Goal: Transaction & Acquisition: Purchase product/service

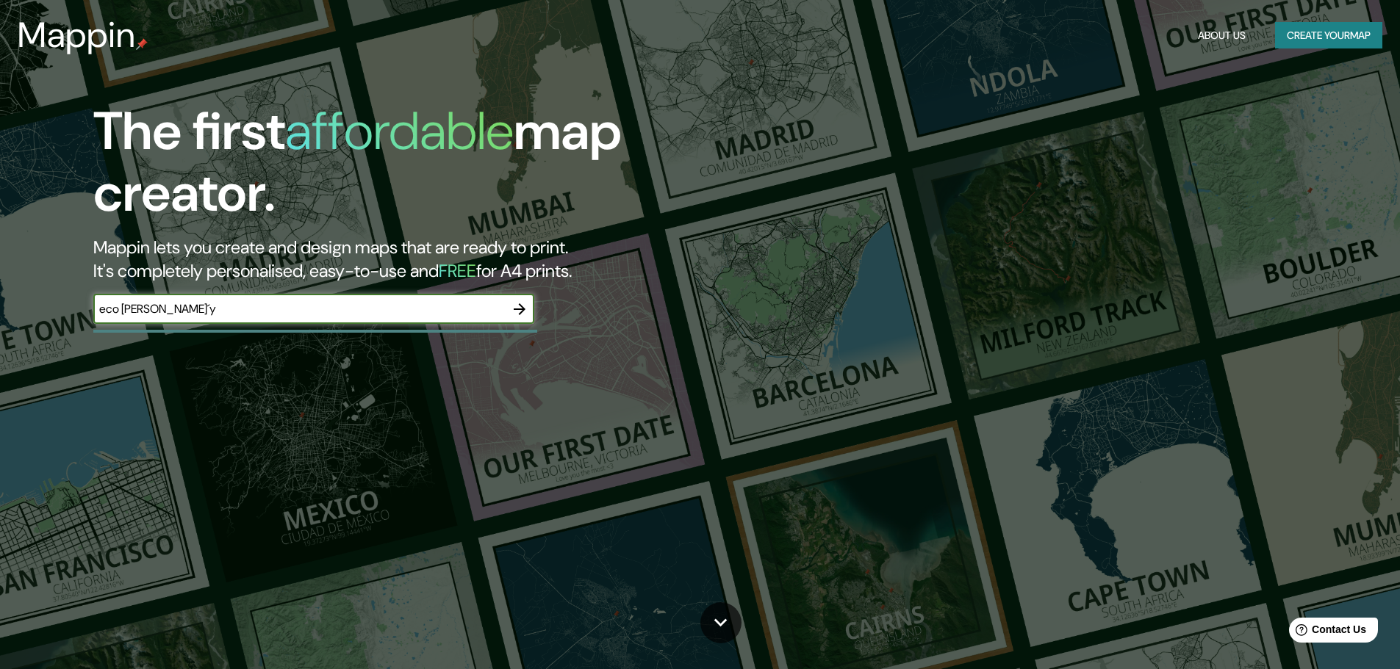
type input "eco [PERSON_NAME]´y"
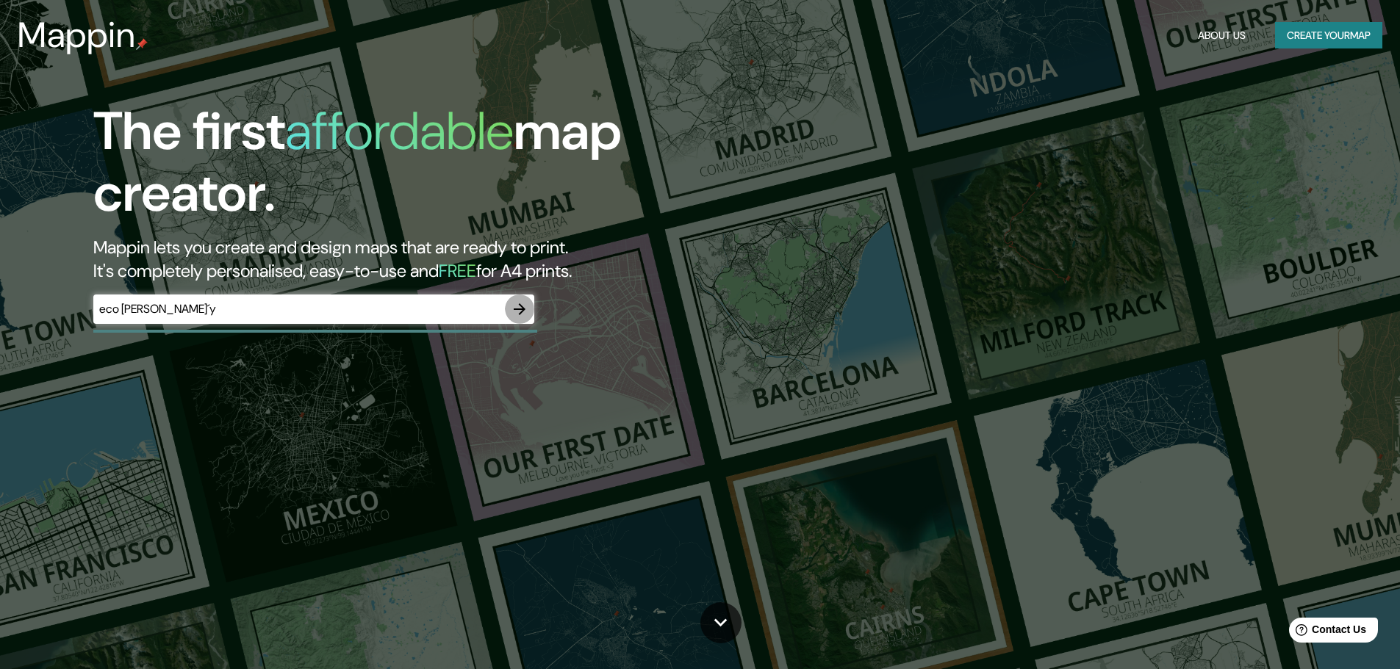
click at [519, 306] on icon "button" at bounding box center [520, 309] width 18 height 18
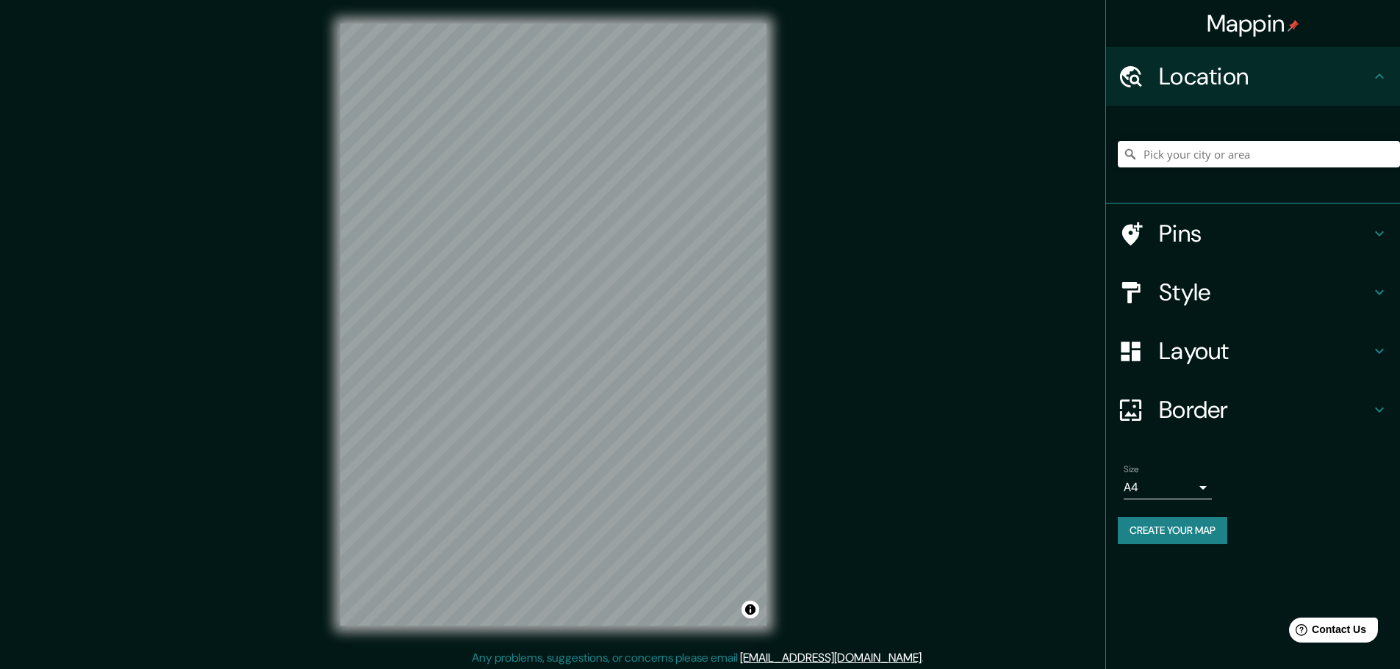
click at [1177, 73] on h4 "Location" at bounding box center [1265, 76] width 212 height 29
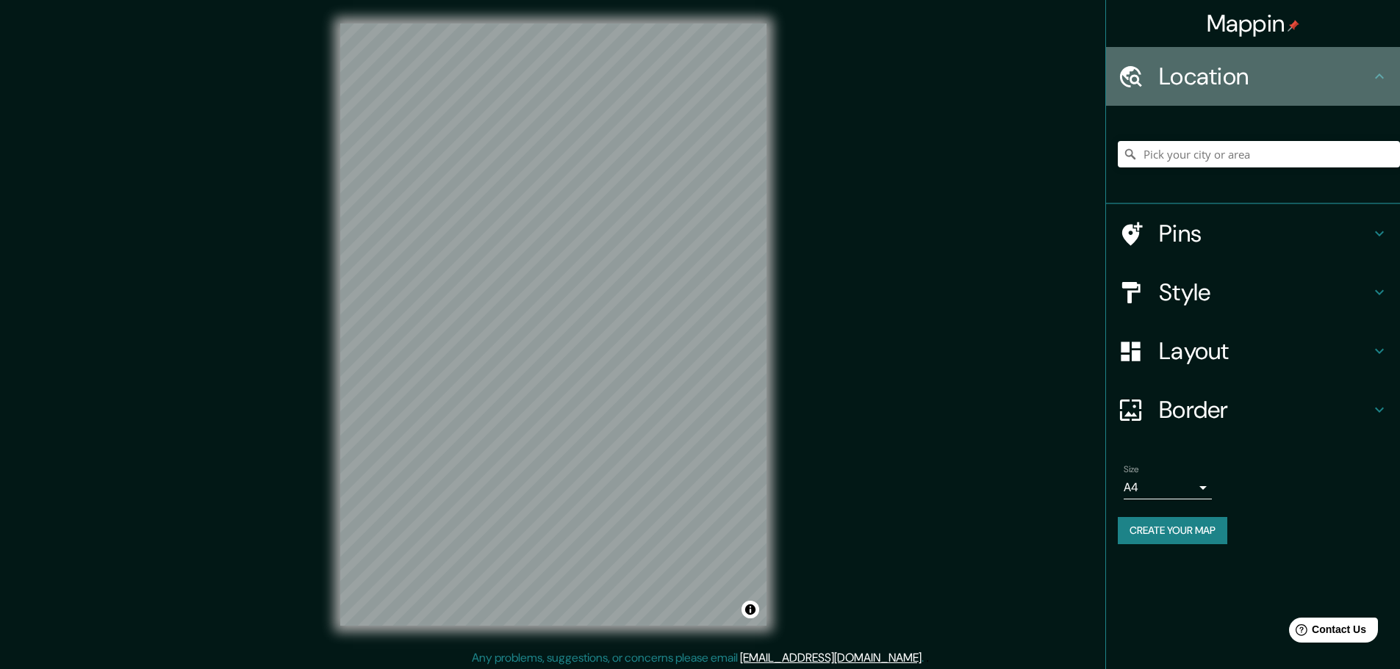
click at [1177, 73] on h4 "Location" at bounding box center [1265, 76] width 212 height 29
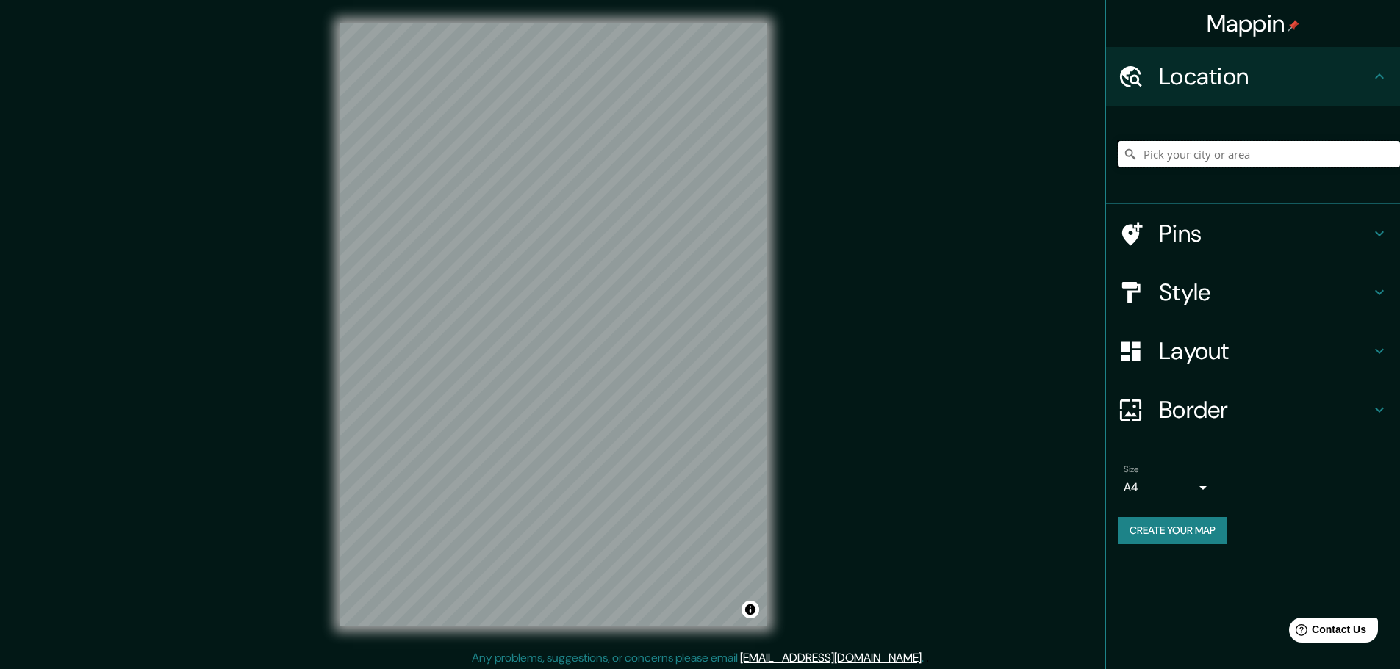
click at [1199, 148] on input "Pick your city or area" at bounding box center [1258, 154] width 282 height 26
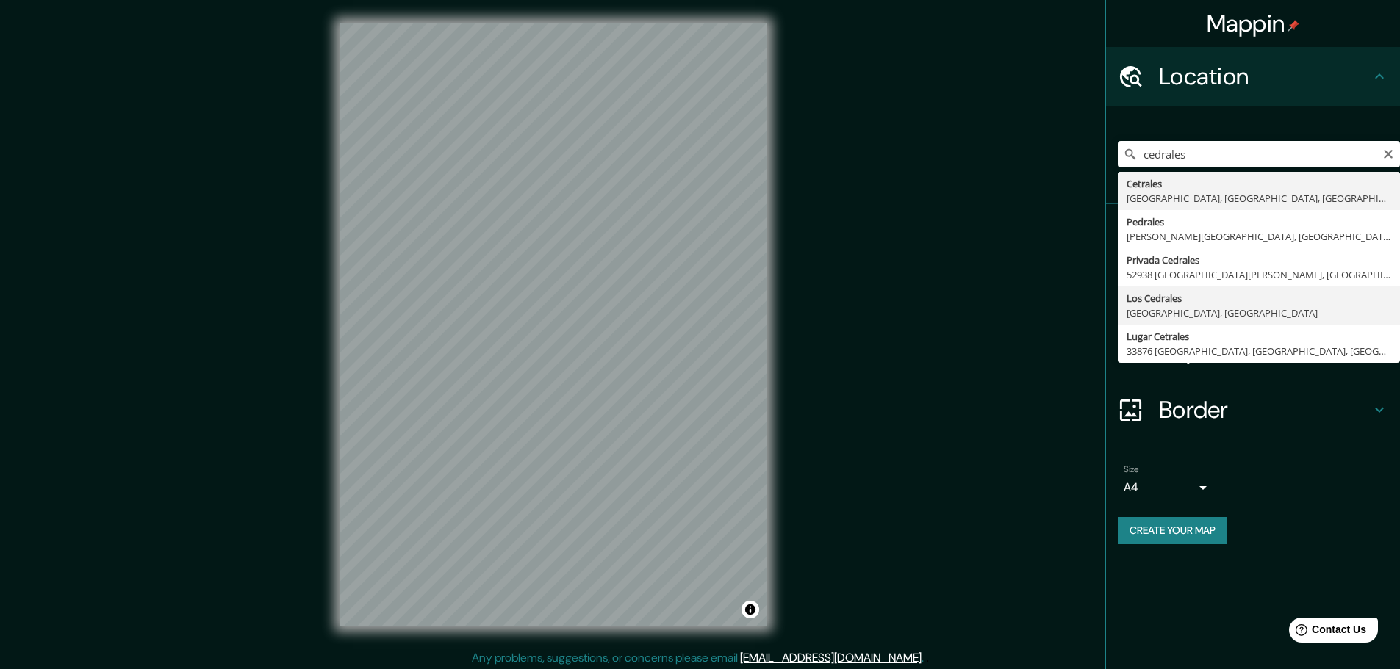
type input "[GEOGRAPHIC_DATA], [GEOGRAPHIC_DATA], [GEOGRAPHIC_DATA]"
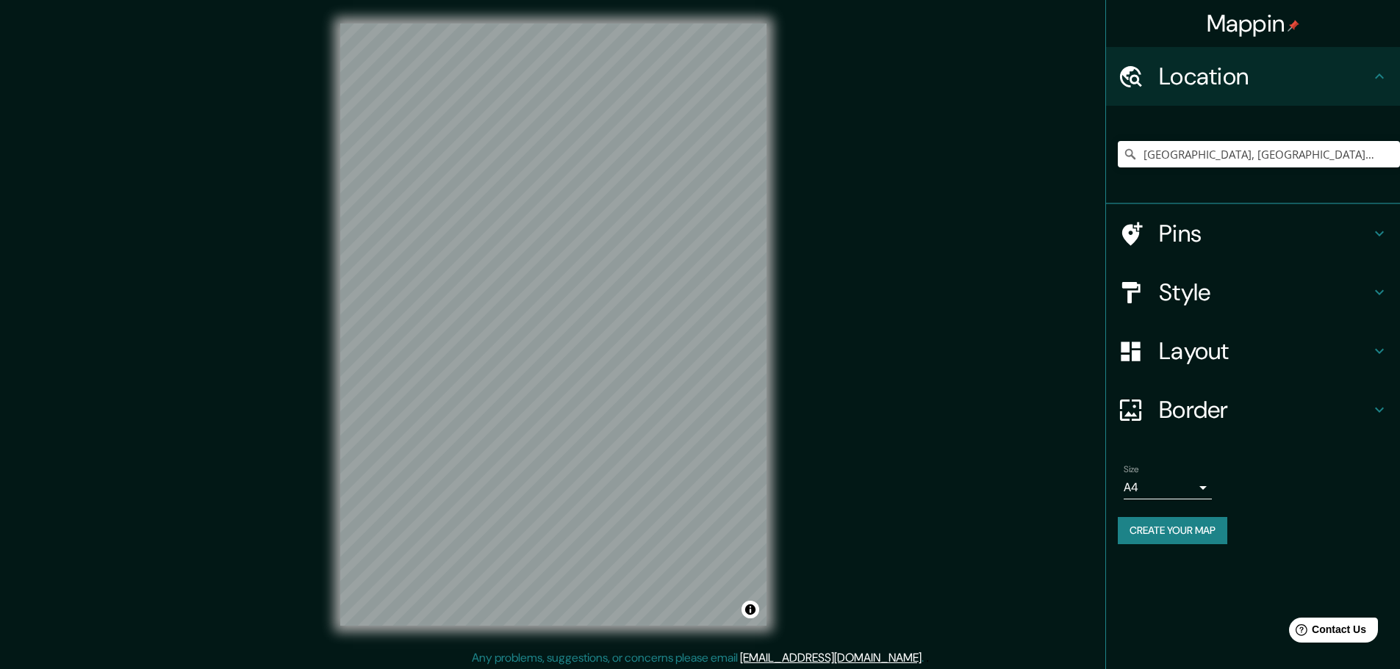
click at [1336, 231] on h4 "Pins" at bounding box center [1265, 233] width 212 height 29
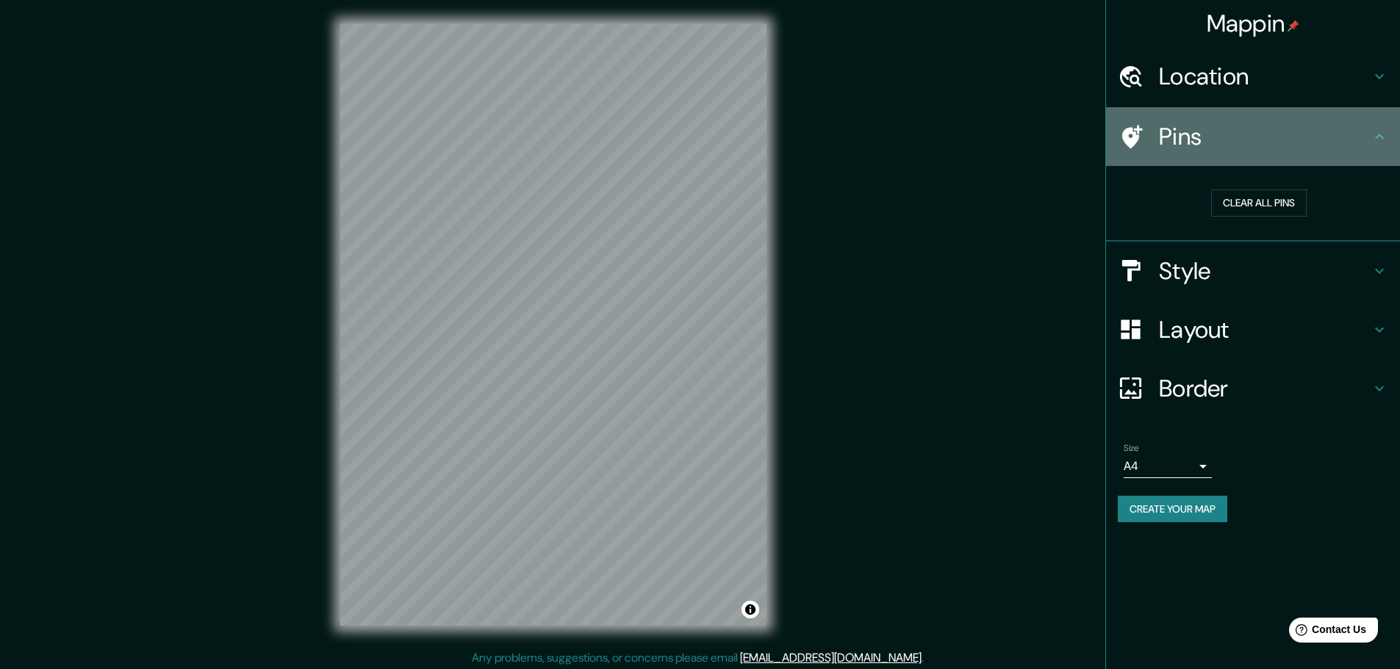
click at [1339, 143] on h4 "Pins" at bounding box center [1265, 136] width 212 height 29
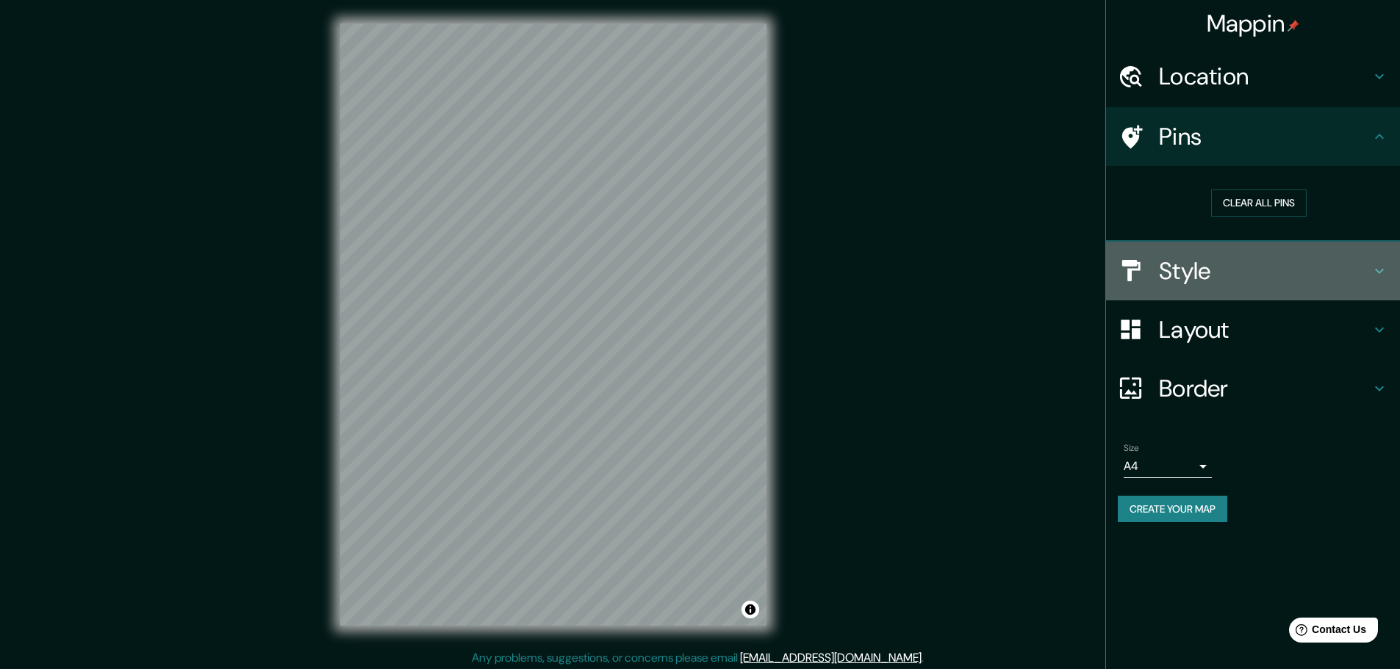
click at [1330, 270] on h4 "Style" at bounding box center [1265, 270] width 212 height 29
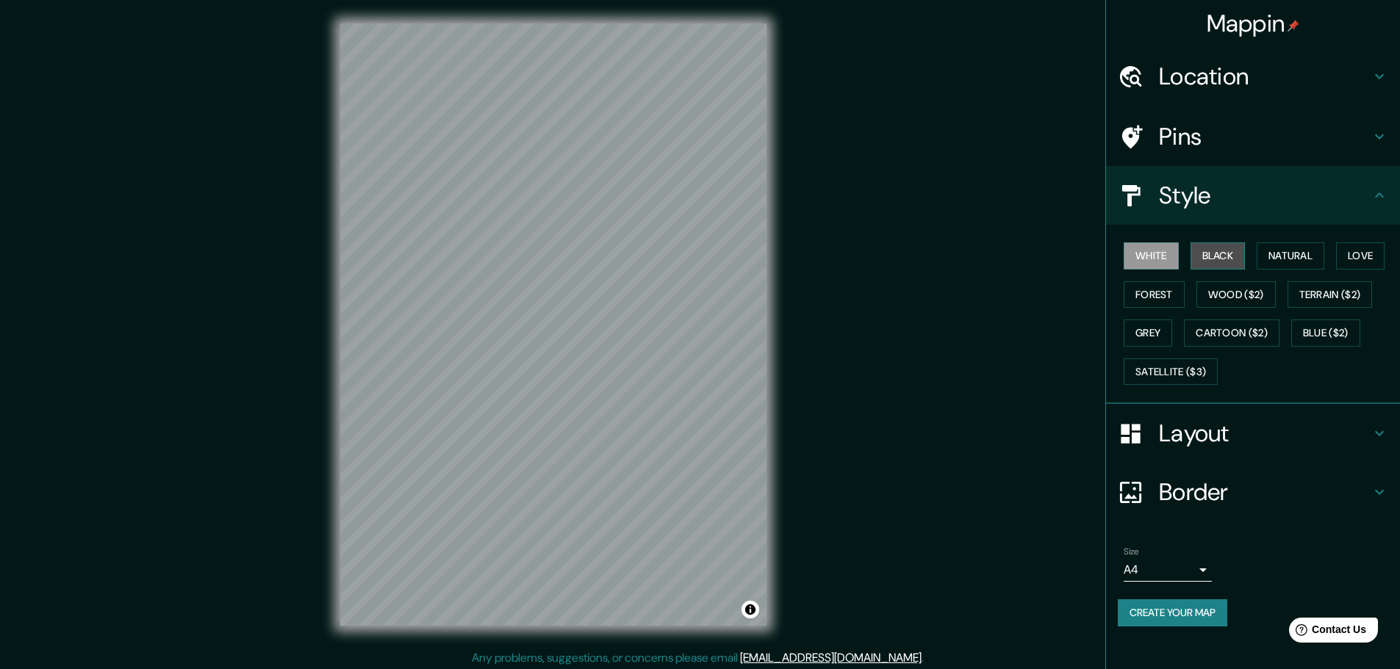
click at [1239, 252] on button "Black" at bounding box center [1217, 255] width 55 height 27
click at [1272, 253] on button "Natural" at bounding box center [1290, 255] width 68 height 27
click at [1372, 246] on button "Love" at bounding box center [1360, 255] width 48 height 27
click at [1162, 295] on button "Forest" at bounding box center [1153, 294] width 61 height 27
click at [1230, 293] on button "Wood ($2)" at bounding box center [1235, 294] width 79 height 27
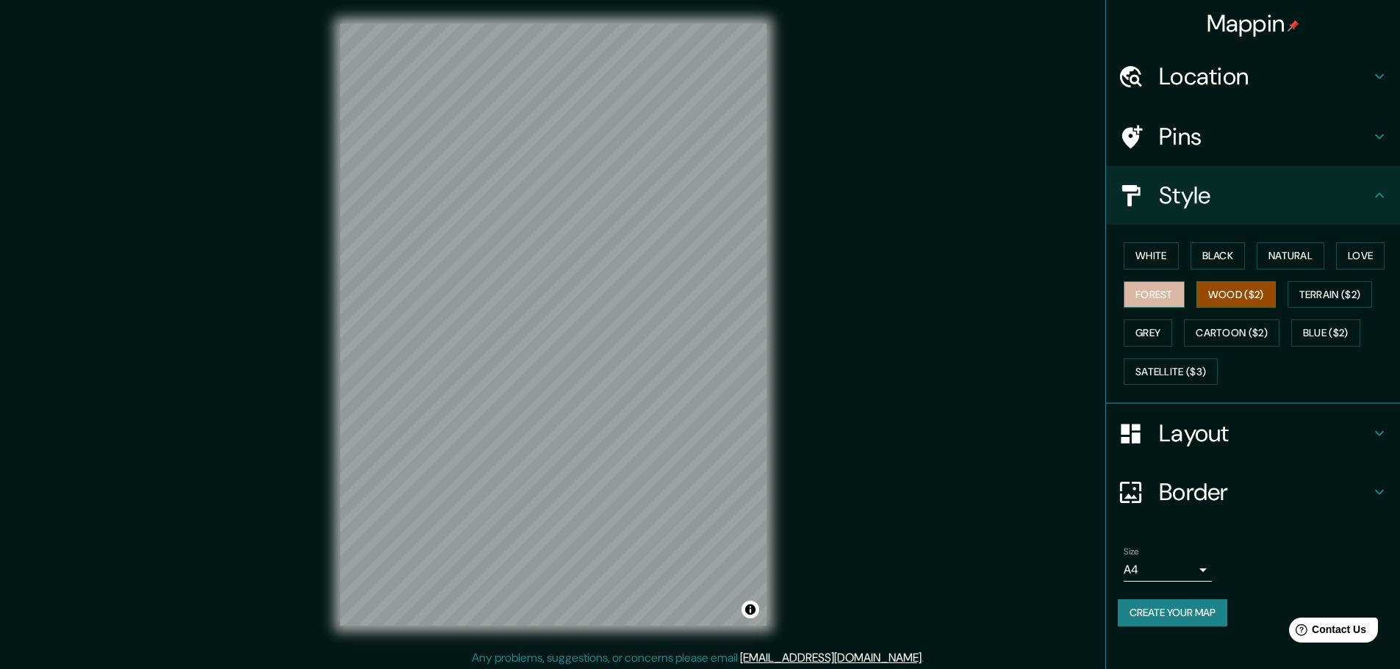
click at [1159, 292] on button "Forest" at bounding box center [1153, 294] width 61 height 27
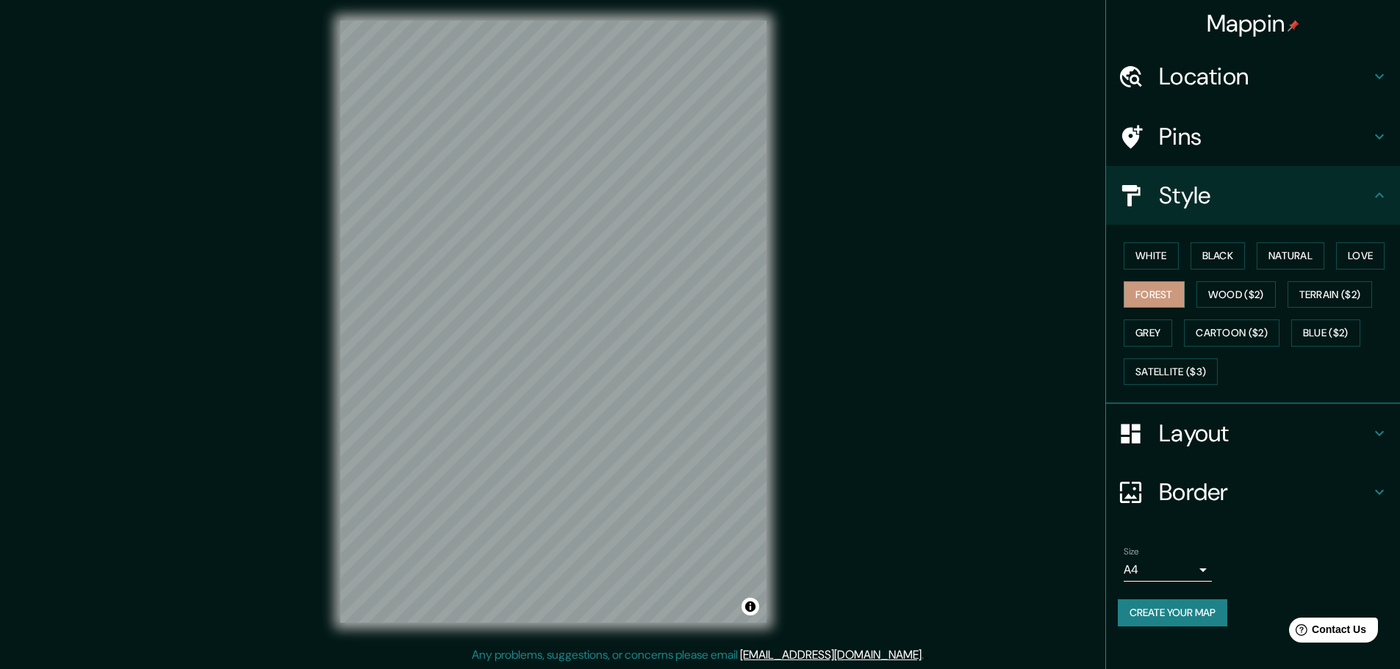
scroll to position [4, 0]
click at [1162, 270] on div "White Black Natural Love Forest Wood ($2) Terrain ($2) Grey Cartoon ($2) Blue (…" at bounding box center [1258, 314] width 282 height 154
click at [1149, 257] on button "White" at bounding box center [1150, 255] width 55 height 27
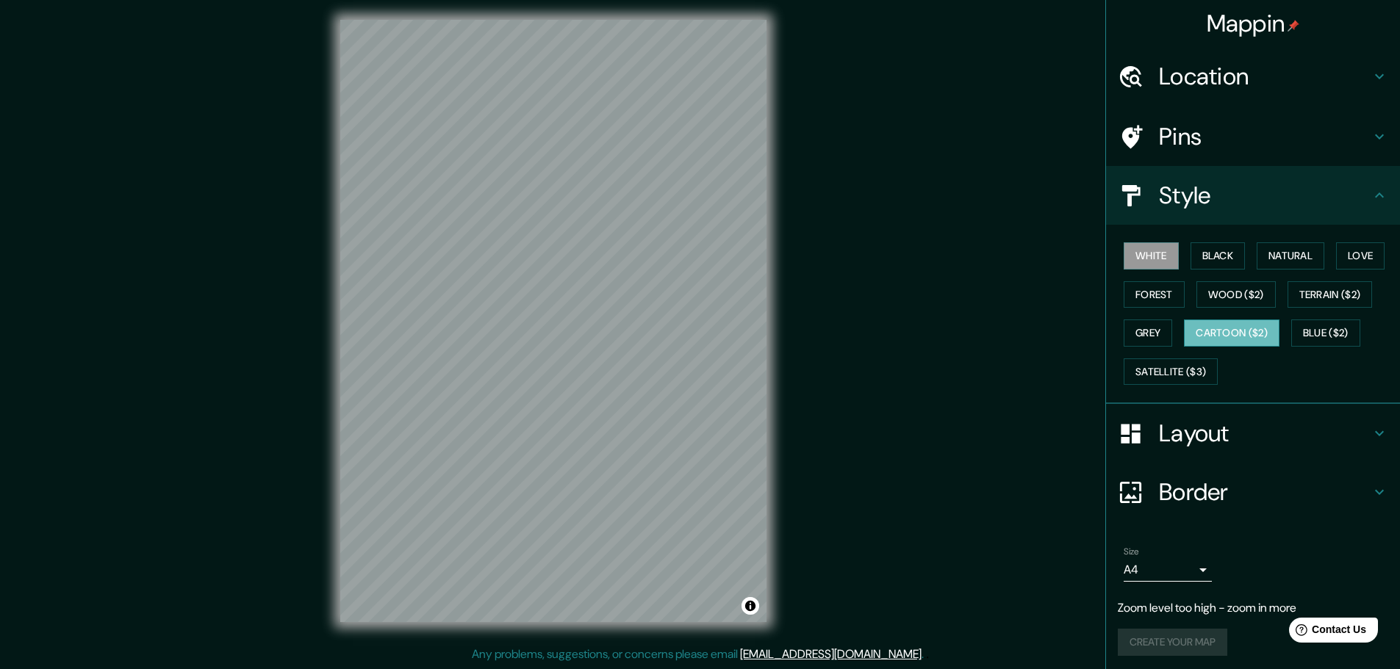
click at [1209, 334] on button "Cartoon ($2)" at bounding box center [1232, 333] width 96 height 27
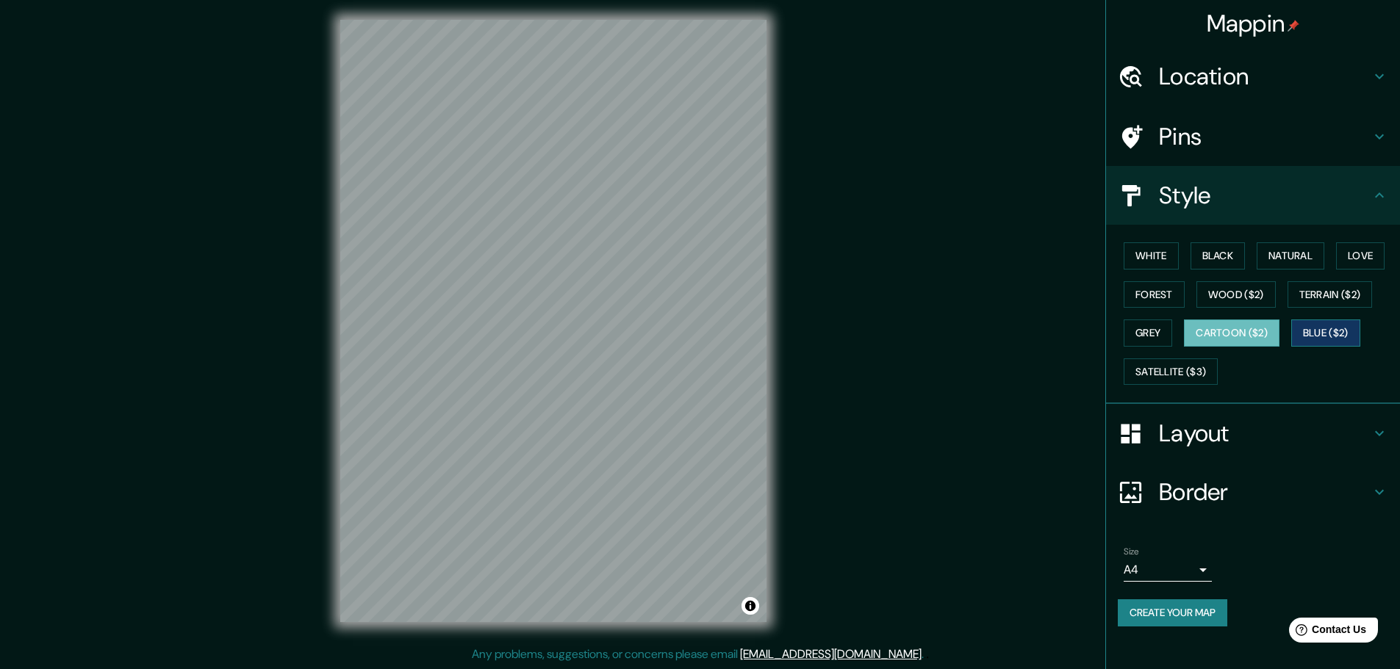
click at [1321, 331] on button "Blue ($2)" at bounding box center [1325, 333] width 69 height 27
click at [1175, 382] on button "Satellite ($3)" at bounding box center [1170, 372] width 94 height 27
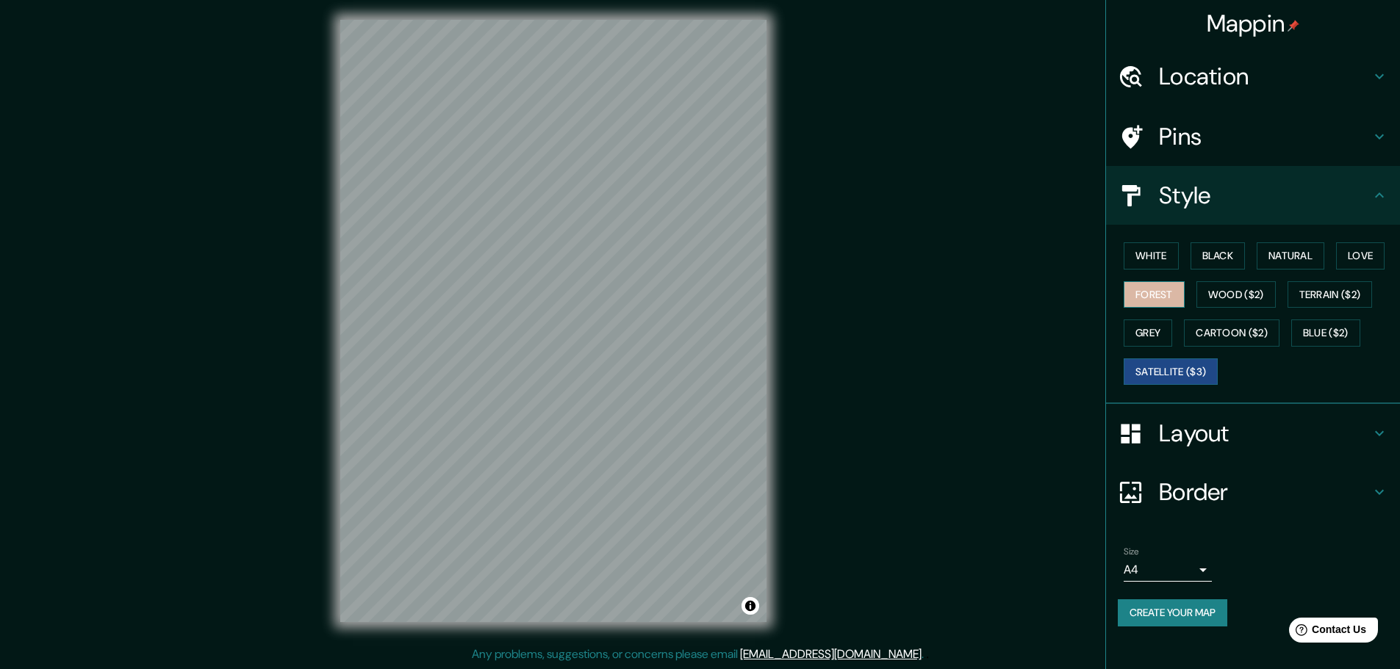
click at [1149, 295] on button "Forest" at bounding box center [1153, 294] width 61 height 27
click at [1144, 284] on button "Forest" at bounding box center [1153, 294] width 61 height 27
click at [1159, 250] on button "White" at bounding box center [1150, 255] width 55 height 27
click at [1181, 360] on button "Satellite ($3)" at bounding box center [1170, 372] width 94 height 27
click at [1167, 285] on button "Forest" at bounding box center [1153, 294] width 61 height 27
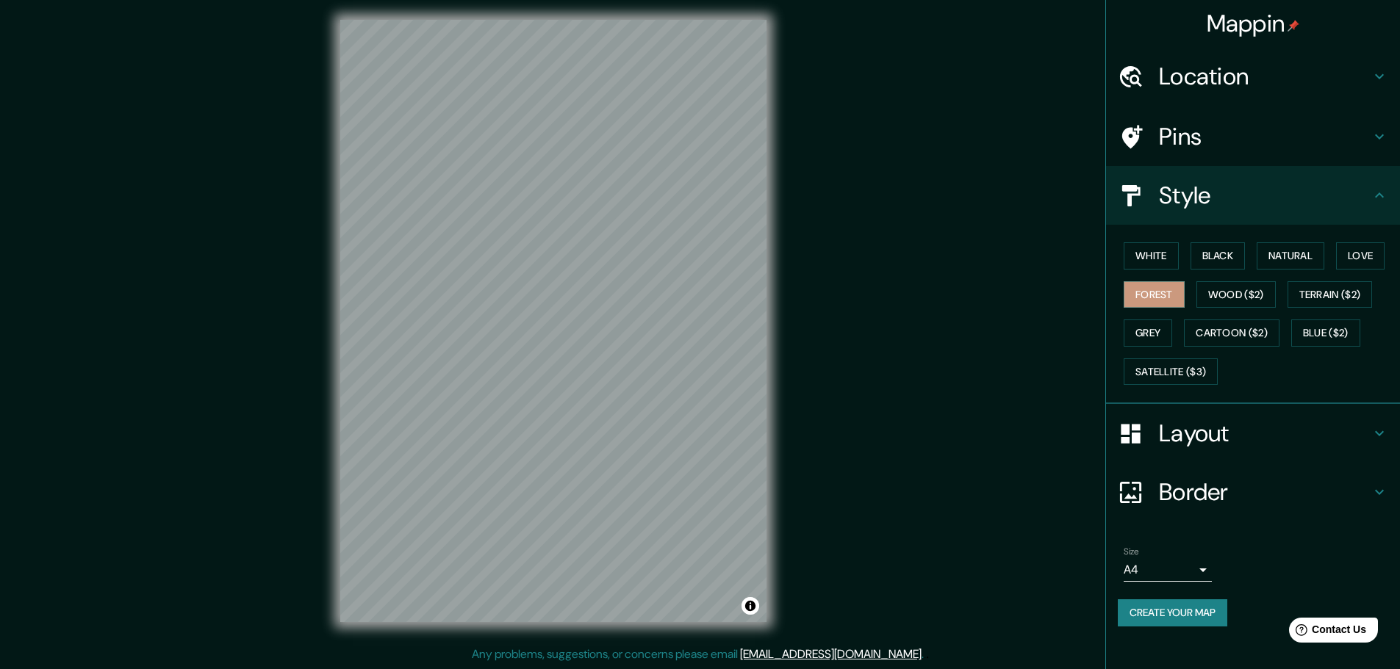
scroll to position [0, 0]
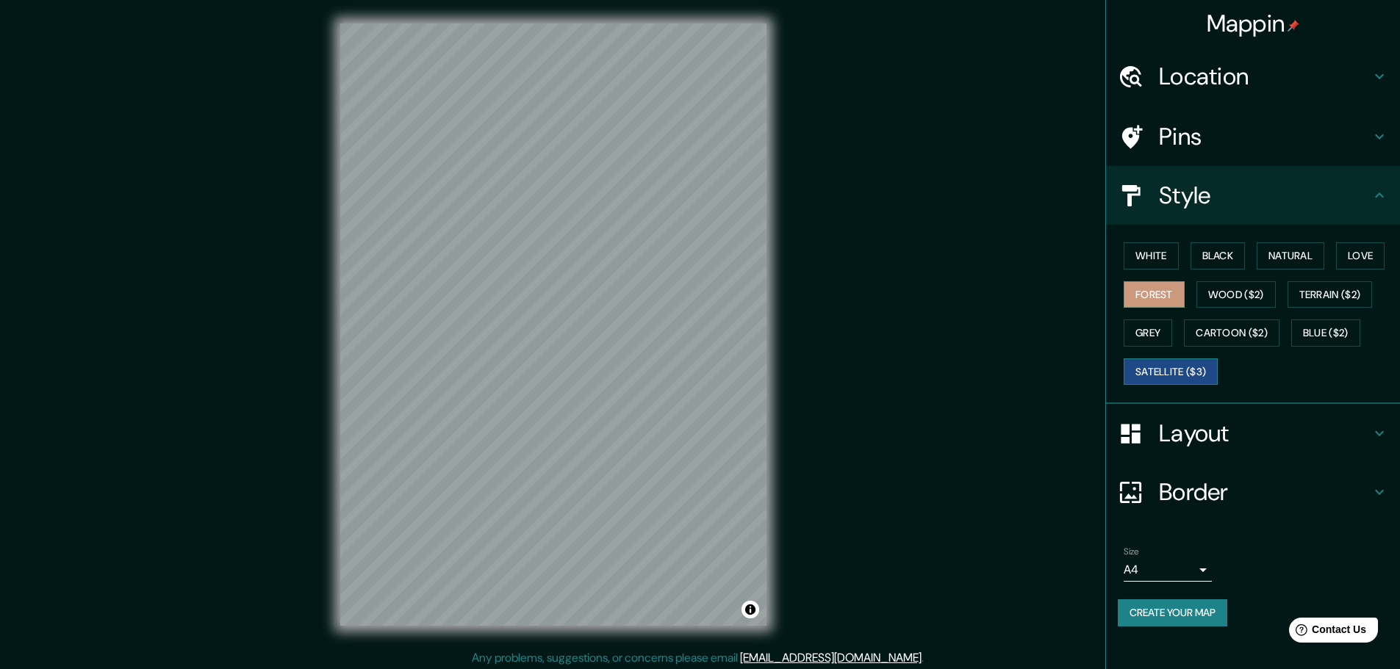
click at [1201, 374] on button "Satellite ($3)" at bounding box center [1170, 372] width 94 height 27
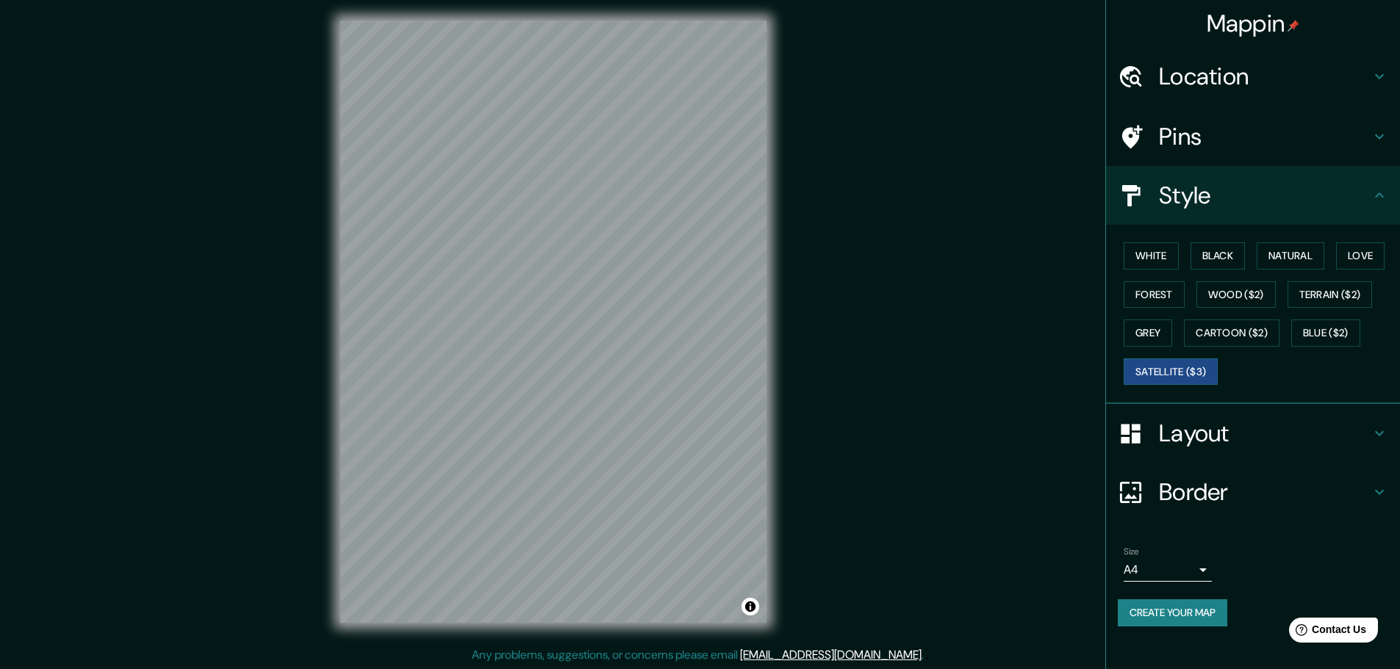
scroll to position [4, 0]
click at [1157, 295] on button "Forest" at bounding box center [1153, 294] width 61 height 27
click at [705, 174] on div at bounding box center [708, 175] width 12 height 12
click at [716, 181] on div at bounding box center [716, 179] width 12 height 12
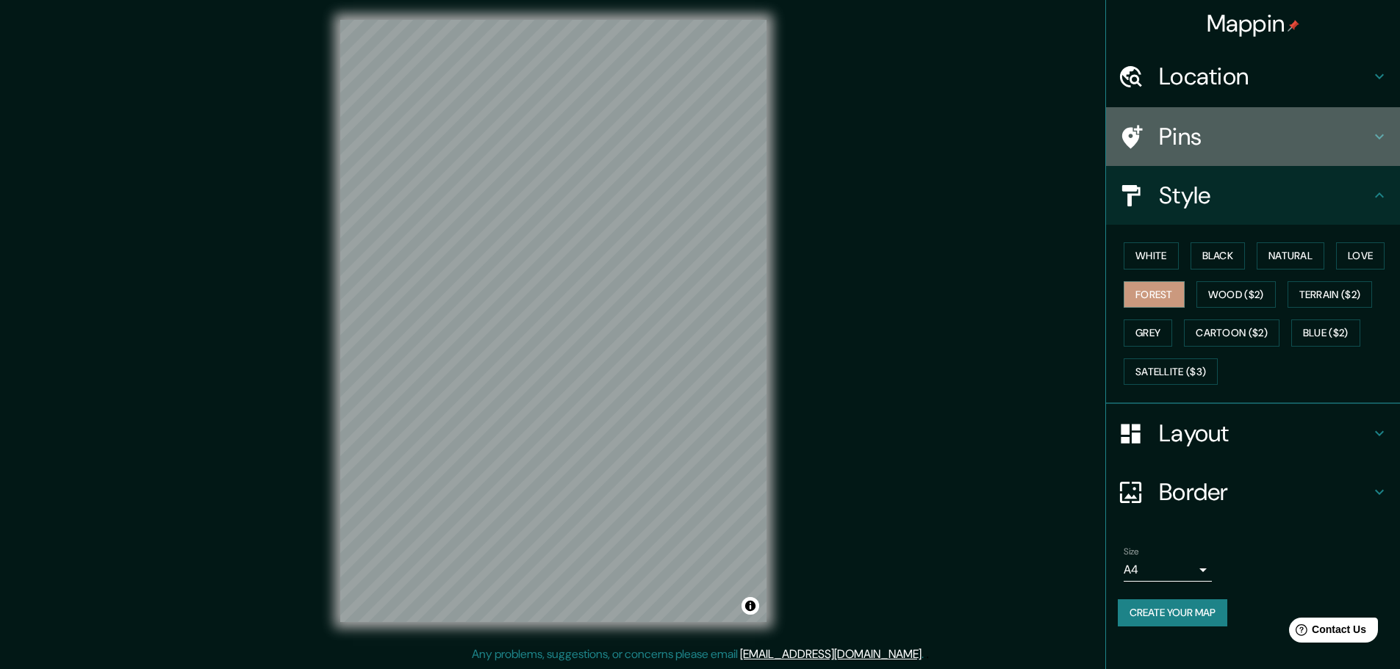
click at [1253, 137] on h4 "Pins" at bounding box center [1265, 136] width 212 height 29
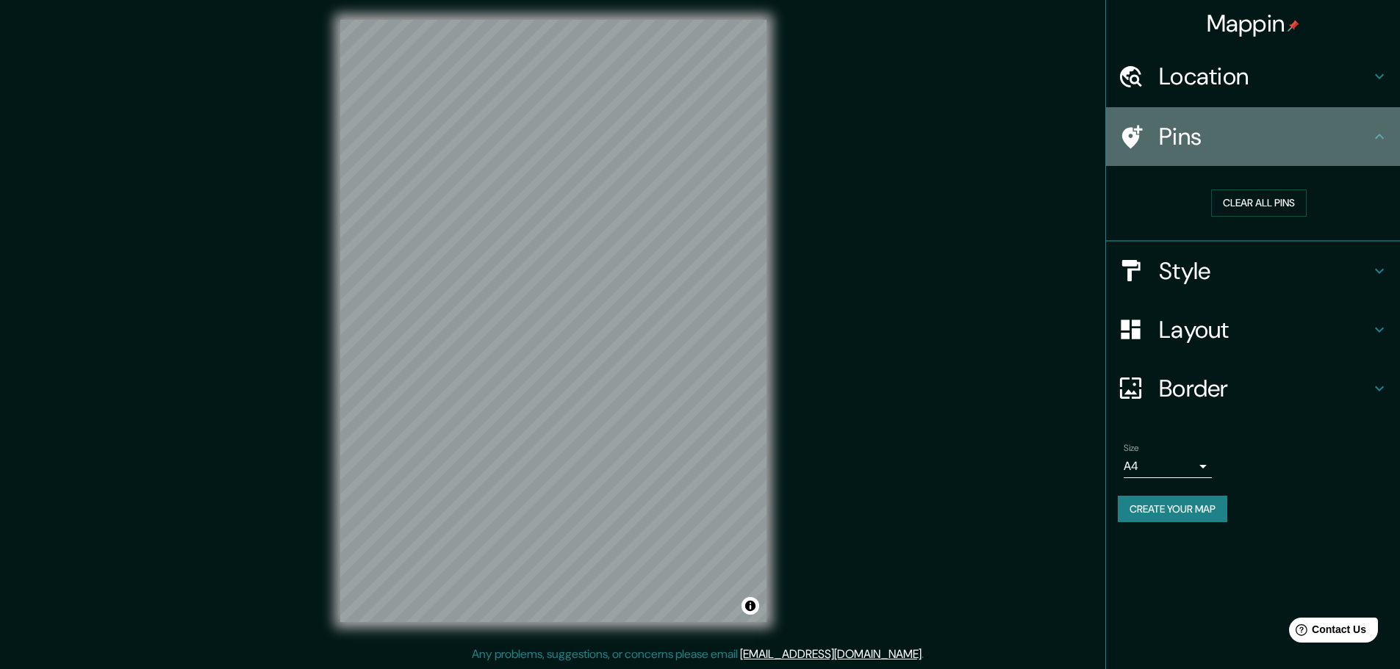
click at [1253, 137] on h4 "Pins" at bounding box center [1265, 136] width 212 height 29
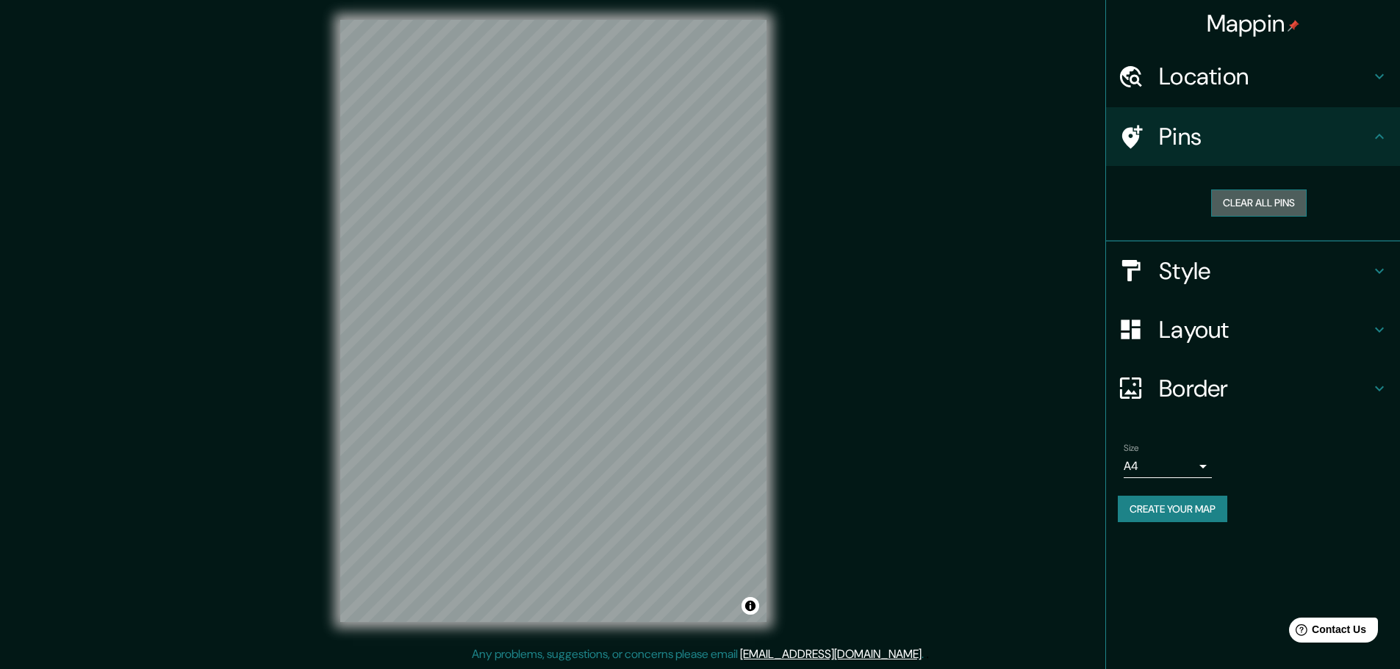
click at [1266, 197] on button "Clear all pins" at bounding box center [1259, 203] width 96 height 27
click at [1305, 150] on h4 "Pins" at bounding box center [1265, 136] width 212 height 29
click at [1278, 379] on h4 "Border" at bounding box center [1265, 388] width 212 height 29
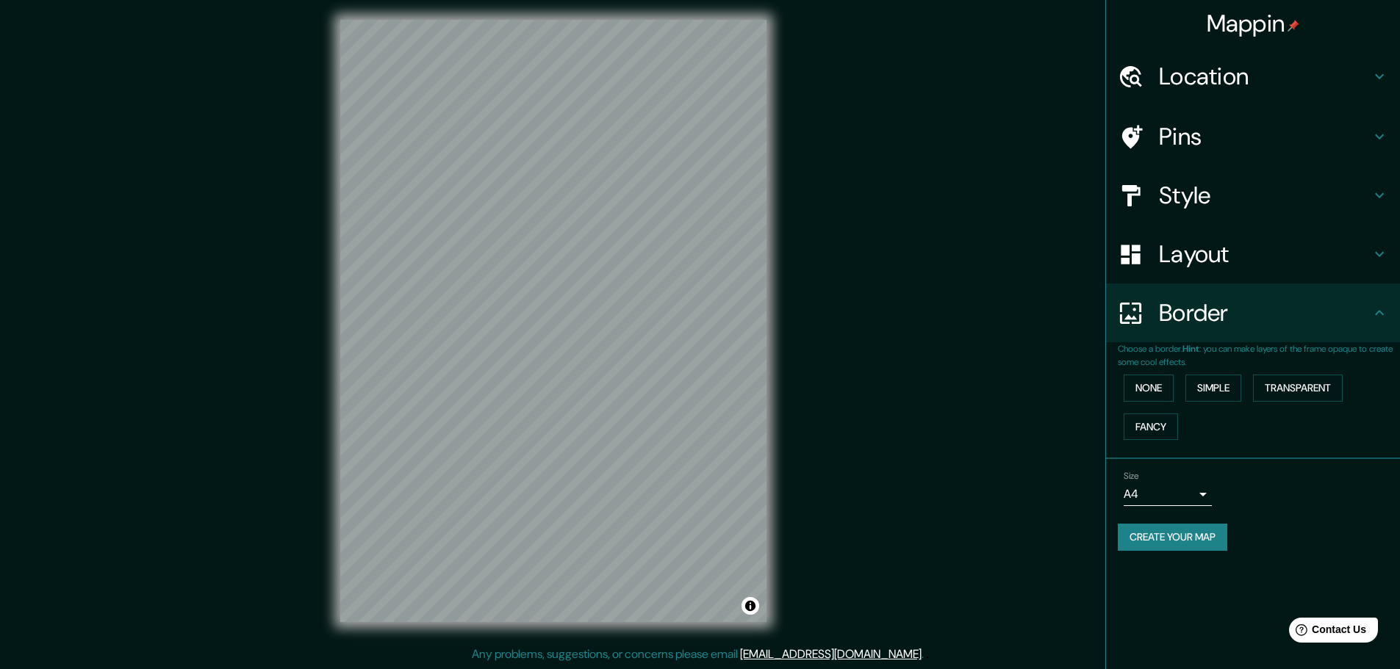
click at [1250, 331] on div "Border" at bounding box center [1253, 313] width 294 height 59
click at [1180, 253] on h4 "Layout" at bounding box center [1265, 254] width 212 height 29
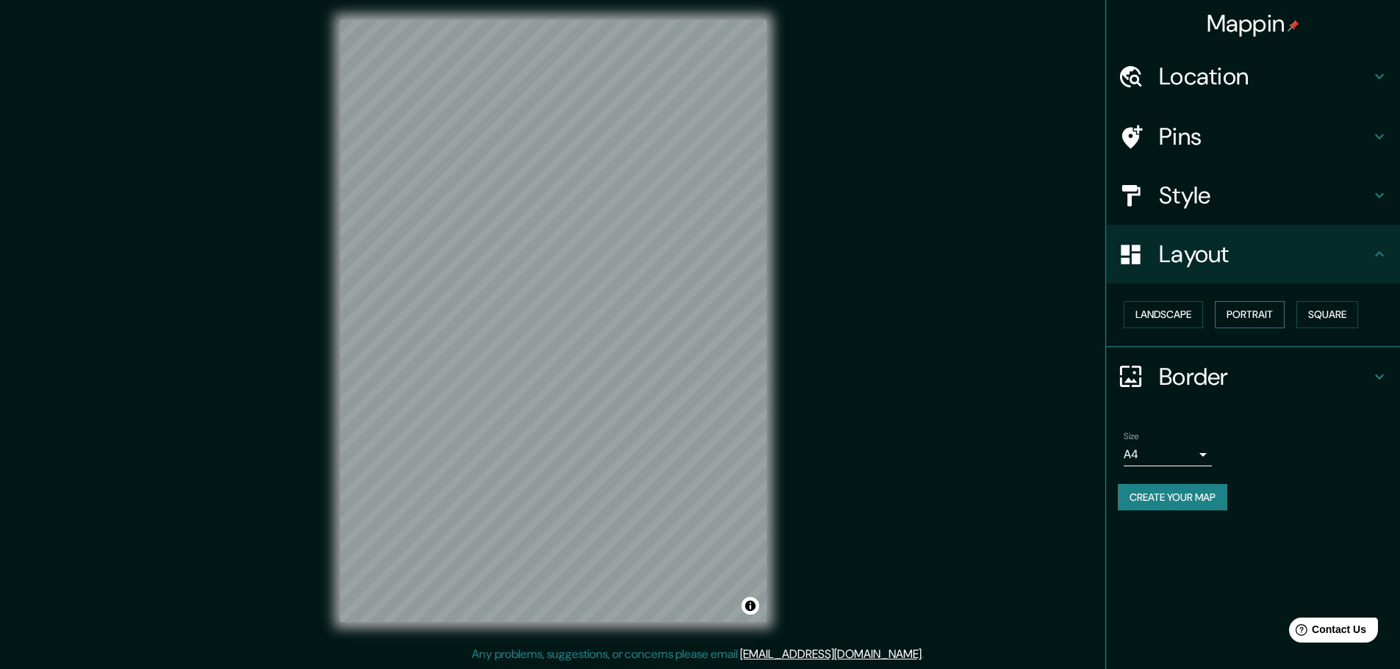
click at [1226, 306] on button "Portrait" at bounding box center [1249, 314] width 70 height 27
click at [1244, 310] on button "Portrait" at bounding box center [1249, 314] width 70 height 27
click at [1389, 303] on div "Landscape [GEOGRAPHIC_DATA]" at bounding box center [1258, 314] width 282 height 39
click at [1342, 311] on button "Square" at bounding box center [1327, 314] width 62 height 27
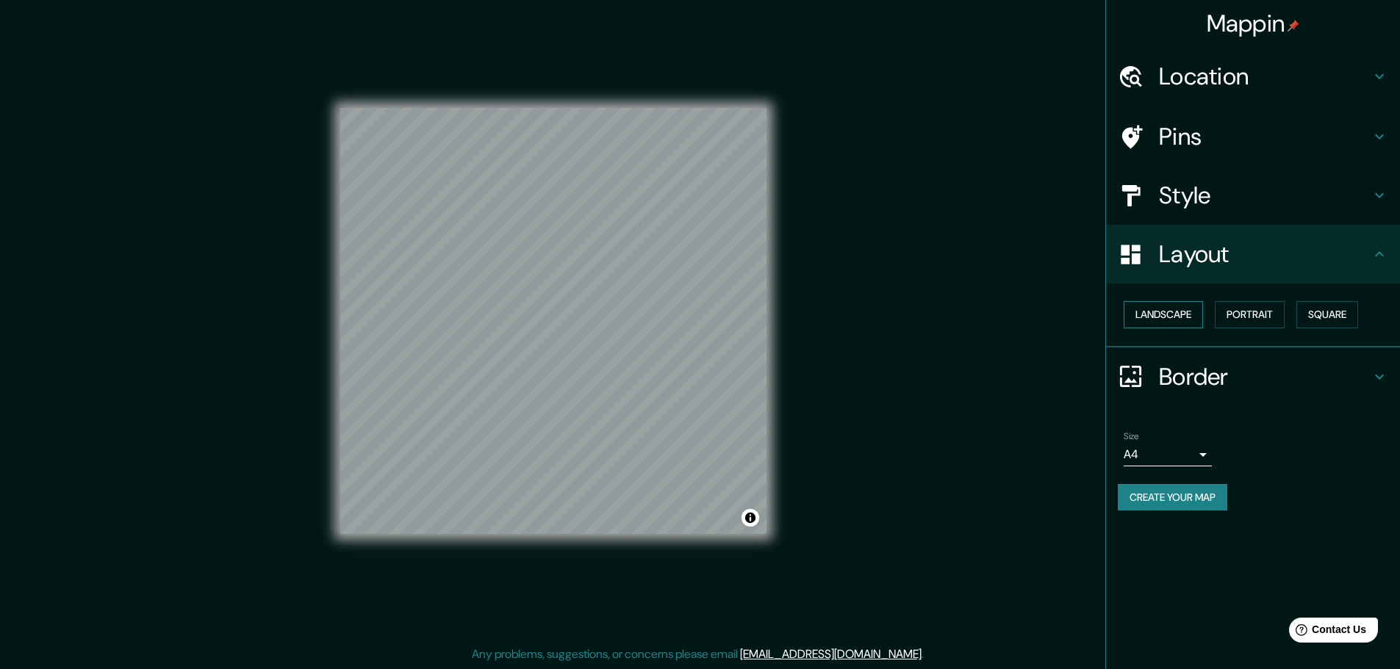
click at [1189, 317] on button "Landscape" at bounding box center [1162, 314] width 79 height 27
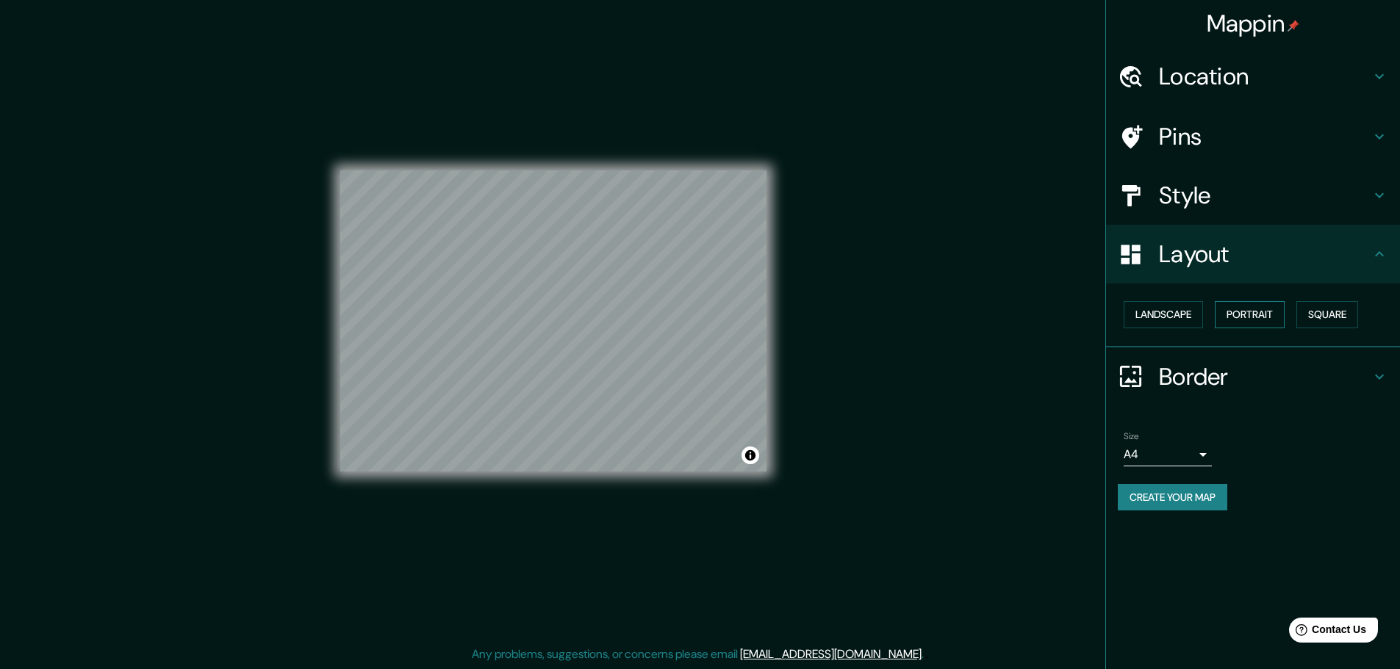
click at [1264, 319] on button "Portrait" at bounding box center [1249, 314] width 70 height 27
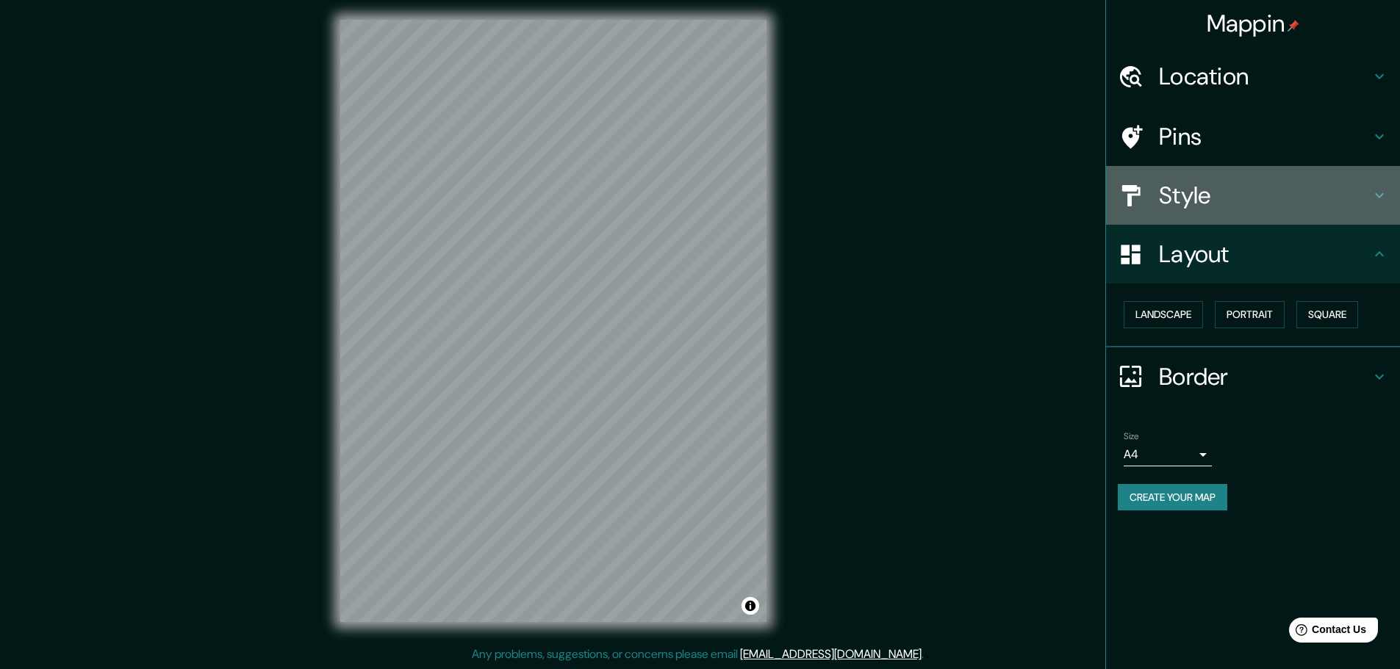
click at [1323, 204] on h4 "Style" at bounding box center [1265, 195] width 212 height 29
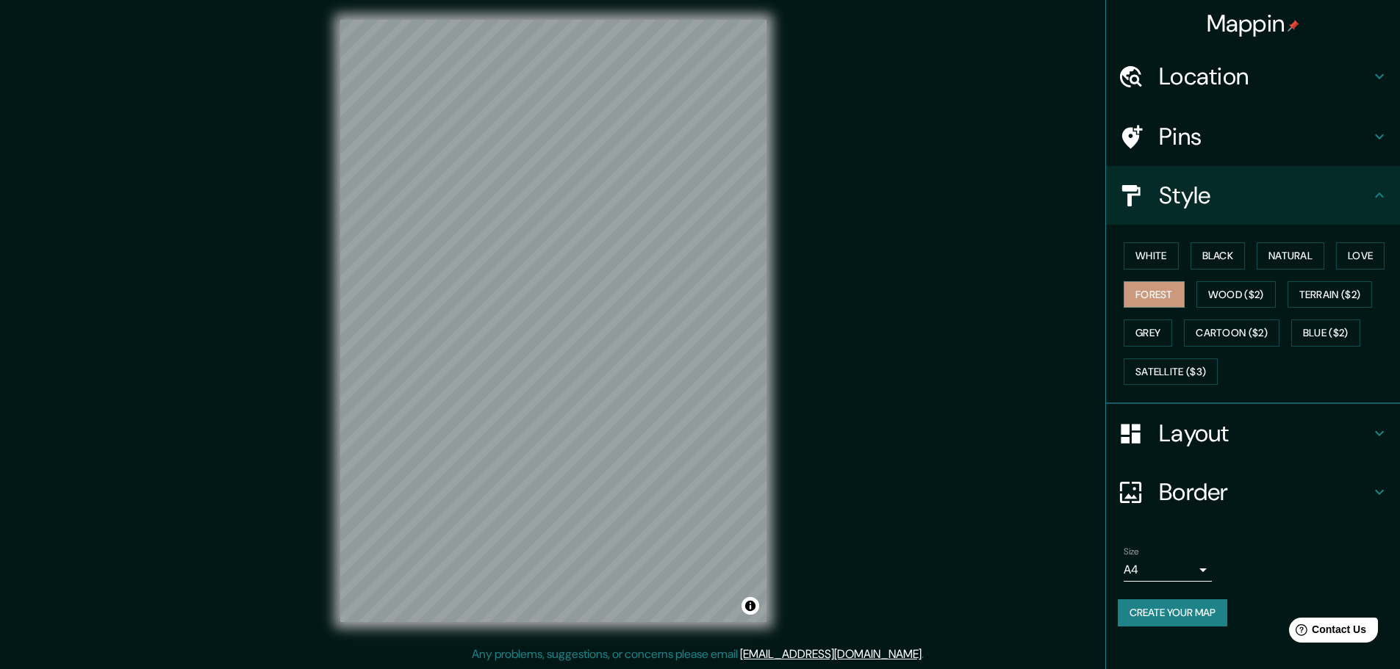
click at [1248, 480] on h4 "Border" at bounding box center [1265, 492] width 212 height 29
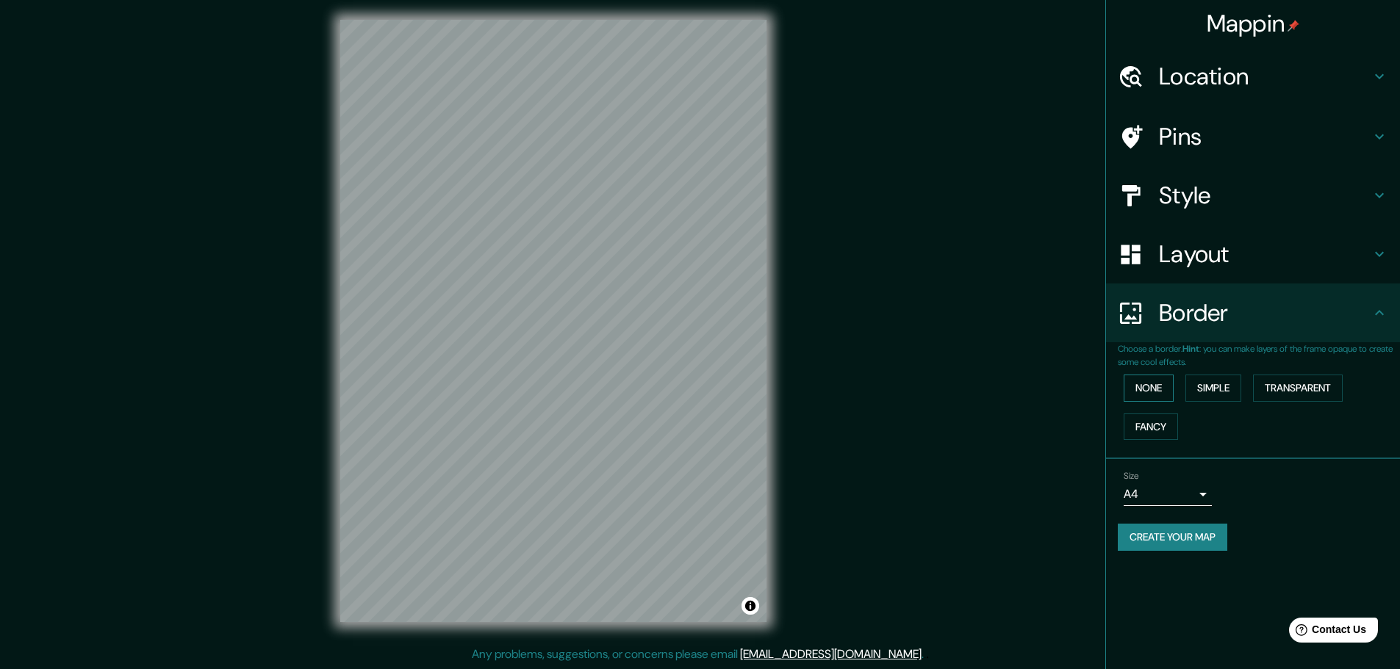
click at [1162, 392] on button "None" at bounding box center [1148, 388] width 50 height 27
click at [1198, 392] on button "Simple" at bounding box center [1213, 388] width 56 height 27
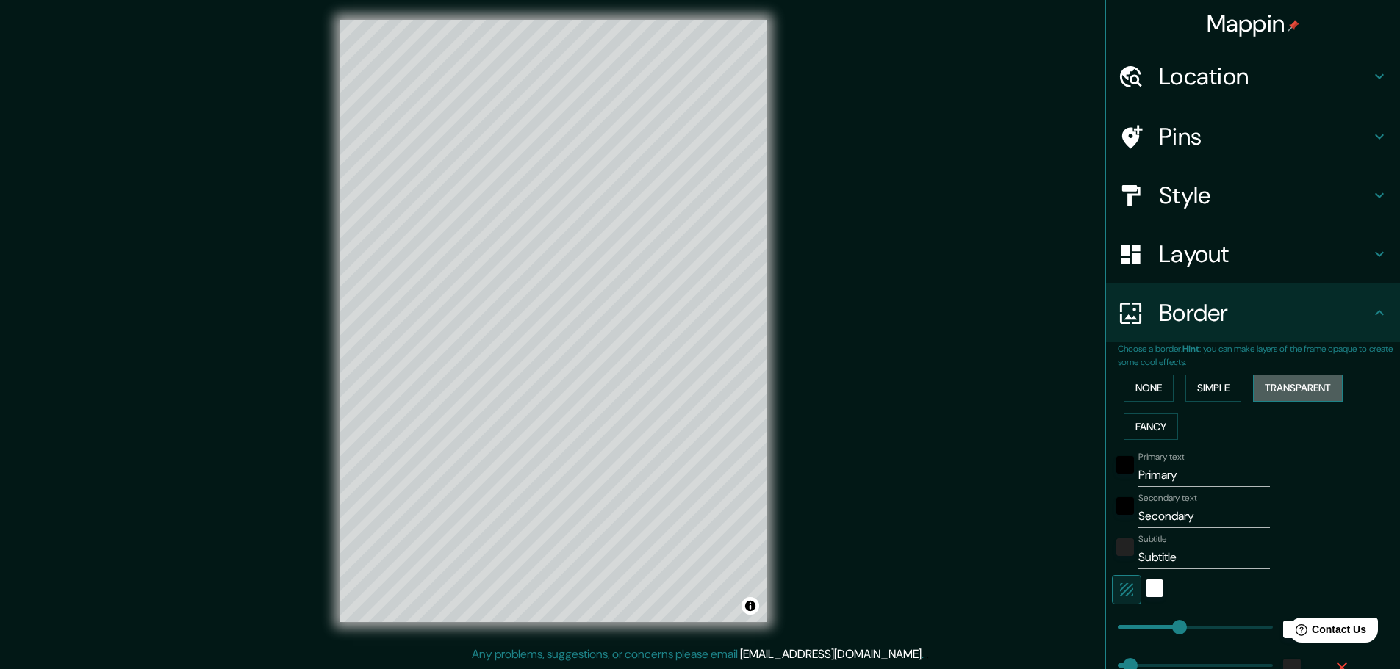
click at [1289, 387] on button "Transparent" at bounding box center [1298, 388] width 90 height 27
click at [1148, 400] on button "None" at bounding box center [1148, 388] width 50 height 27
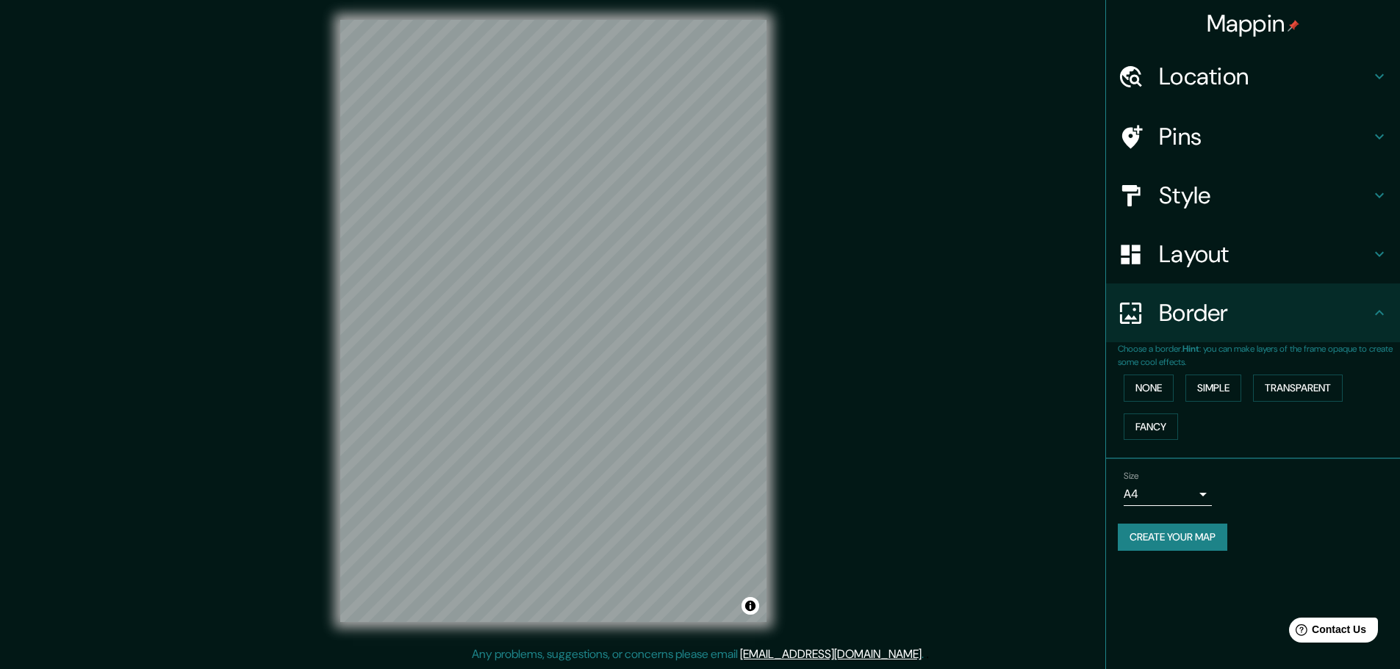
click at [1197, 71] on h4 "Location" at bounding box center [1265, 76] width 212 height 29
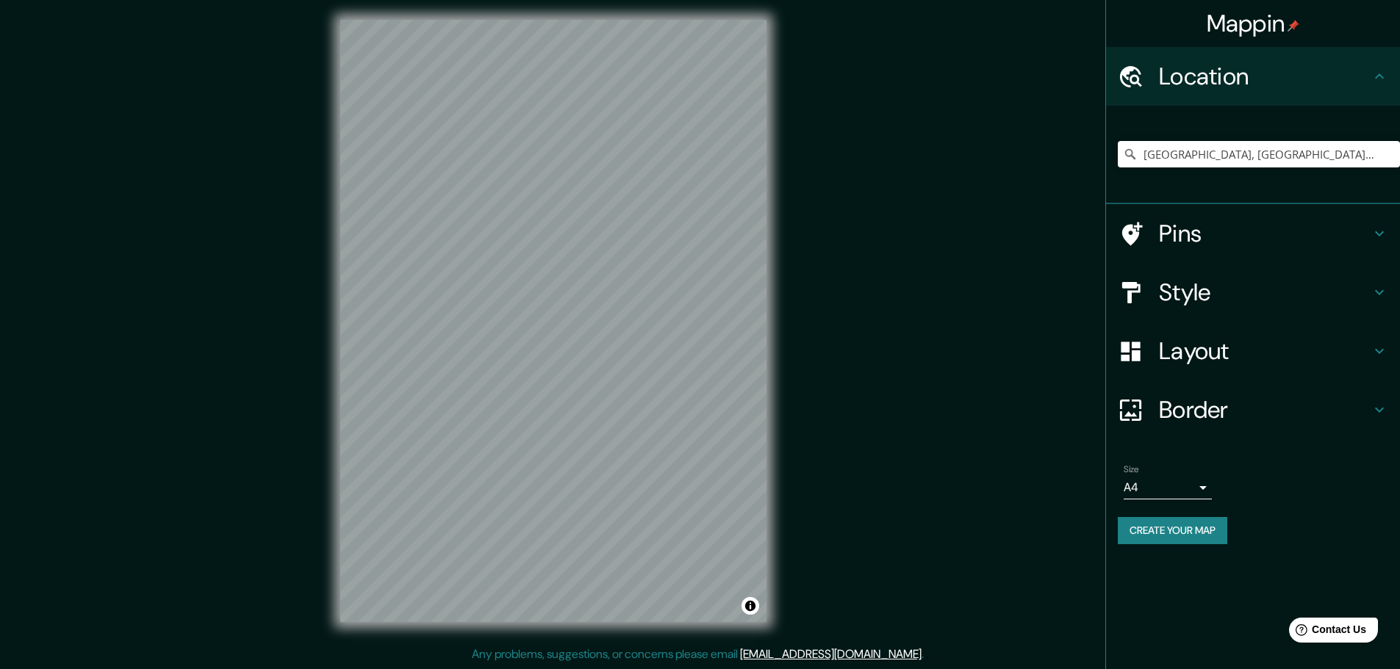
click at [1209, 271] on div "Style" at bounding box center [1253, 292] width 294 height 59
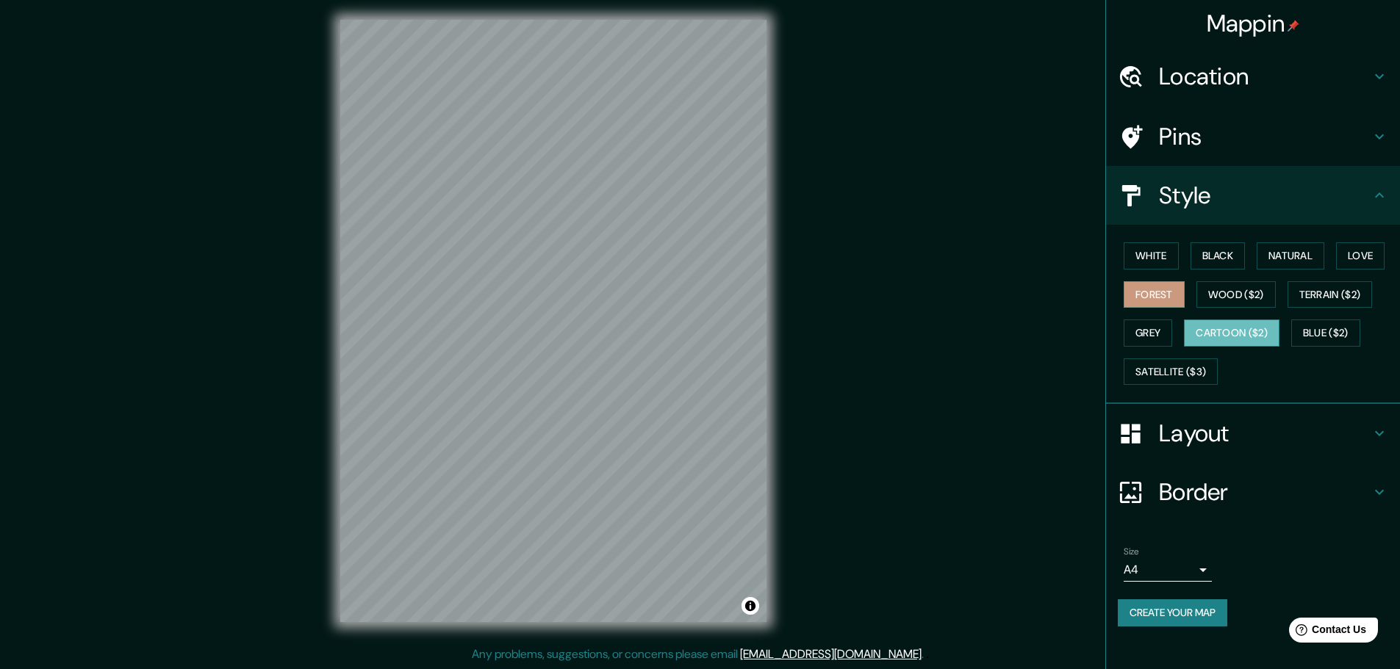
click at [1230, 326] on button "Cartoon ($2)" at bounding box center [1232, 333] width 96 height 27
